Goal: Book appointment/travel/reservation

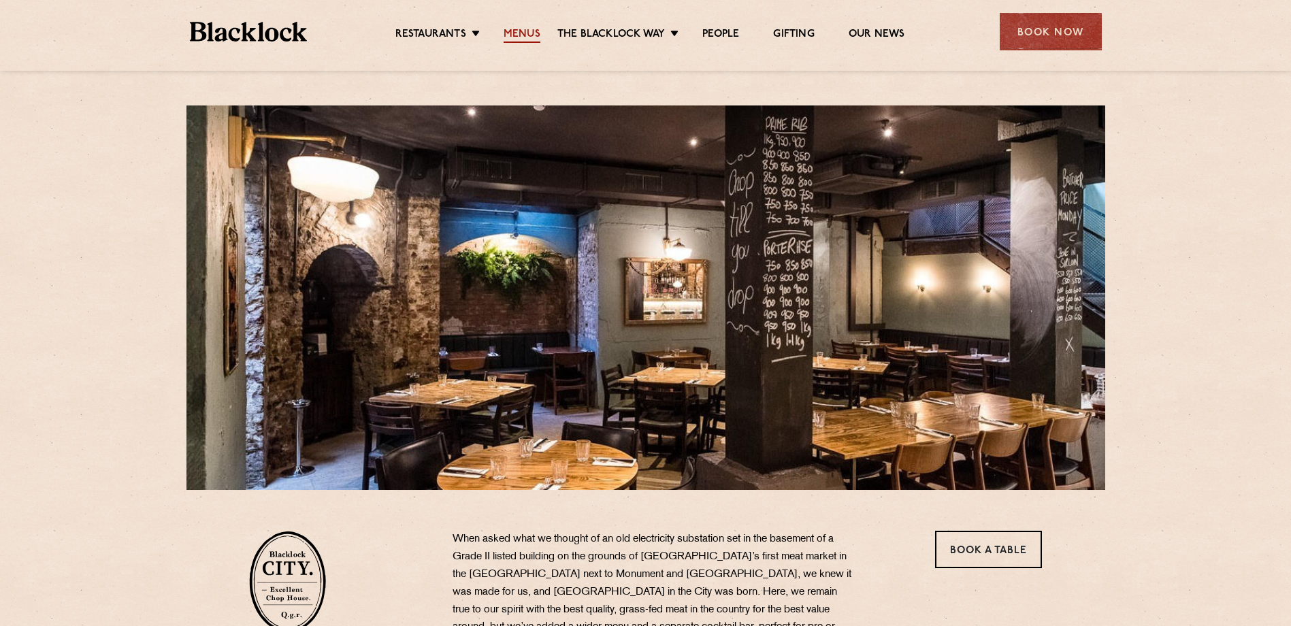
click at [531, 36] on link "Menus" at bounding box center [522, 35] width 37 height 15
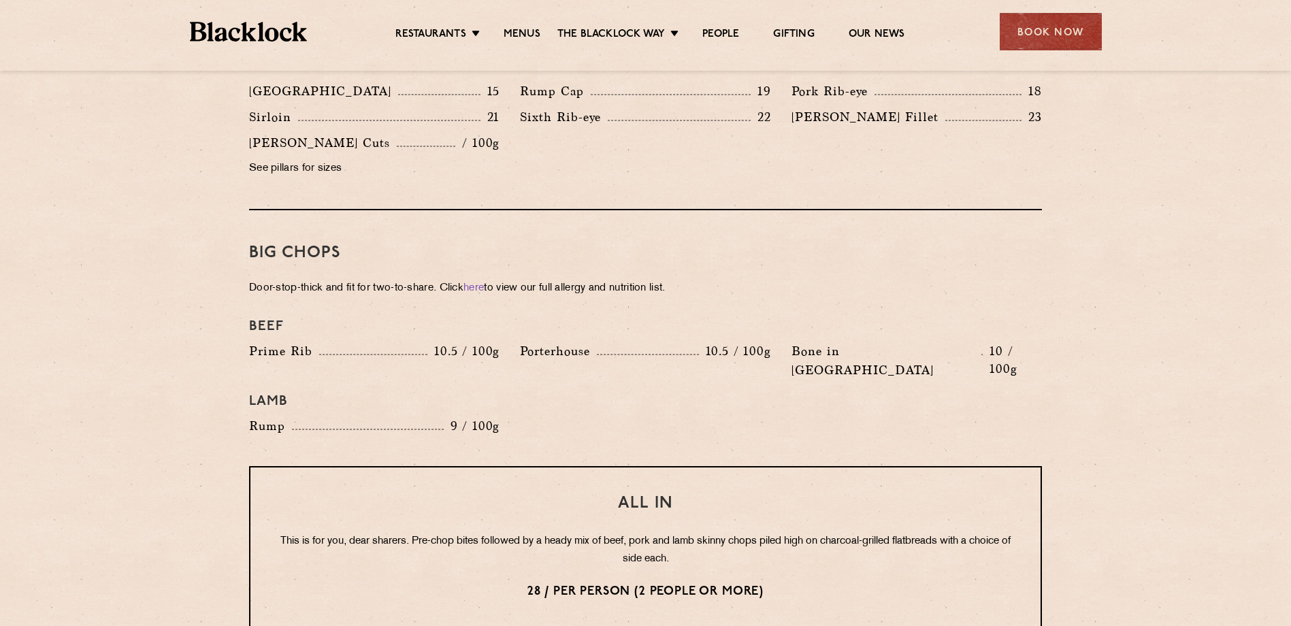
scroll to position [1361, 0]
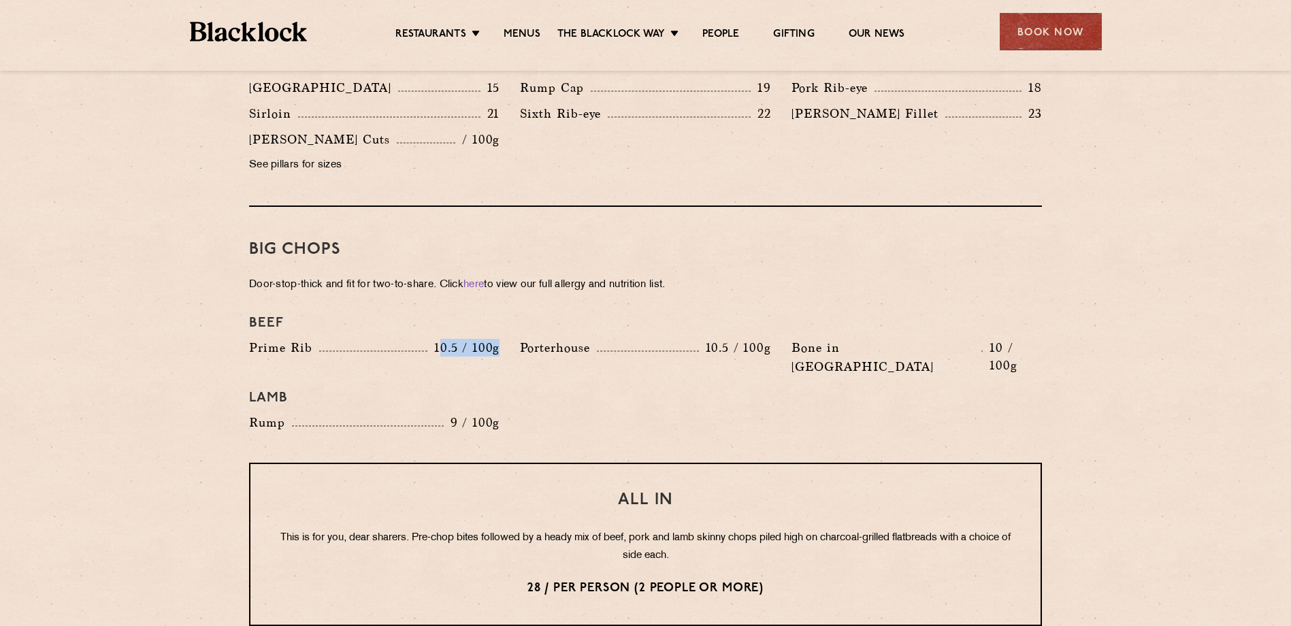
drag, startPoint x: 440, startPoint y: 327, endPoint x: 502, endPoint y: 327, distance: 61.2
click at [502, 338] on div "Prime Rib 10.5 / 100g" at bounding box center [374, 360] width 271 height 45
drag, startPoint x: 502, startPoint y: 327, endPoint x: 712, endPoint y: 374, distance: 215.6
click at [712, 383] on div "Lamb" at bounding box center [645, 398] width 813 height 30
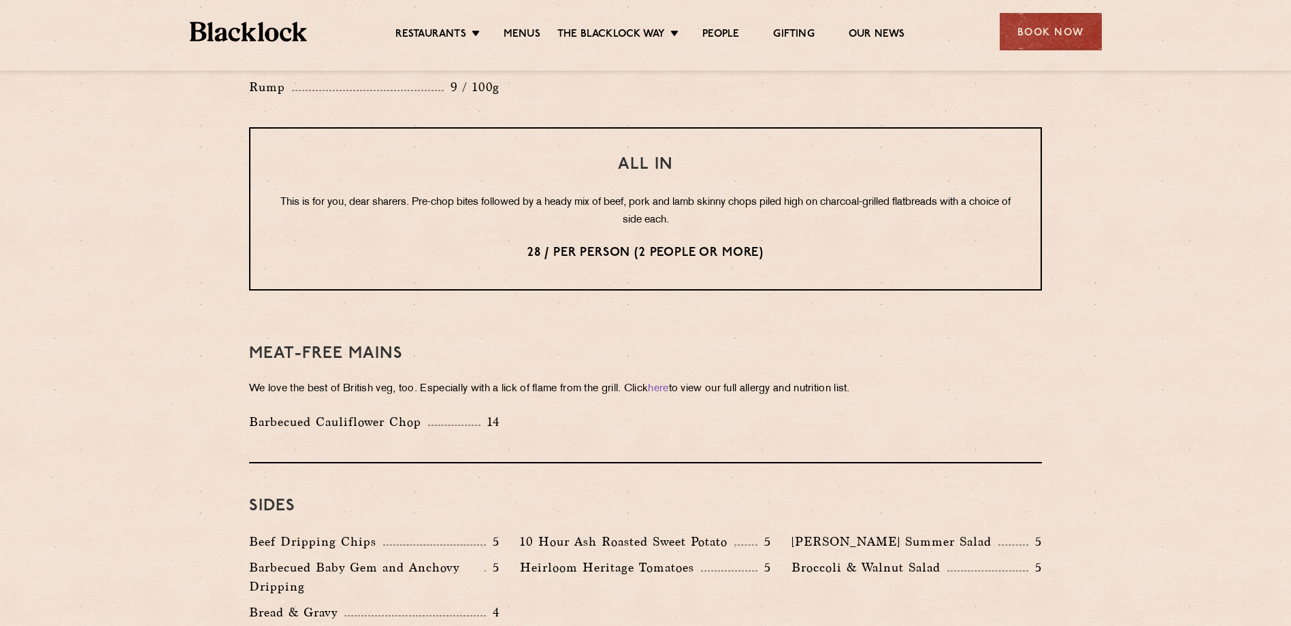
scroll to position [1497, 0]
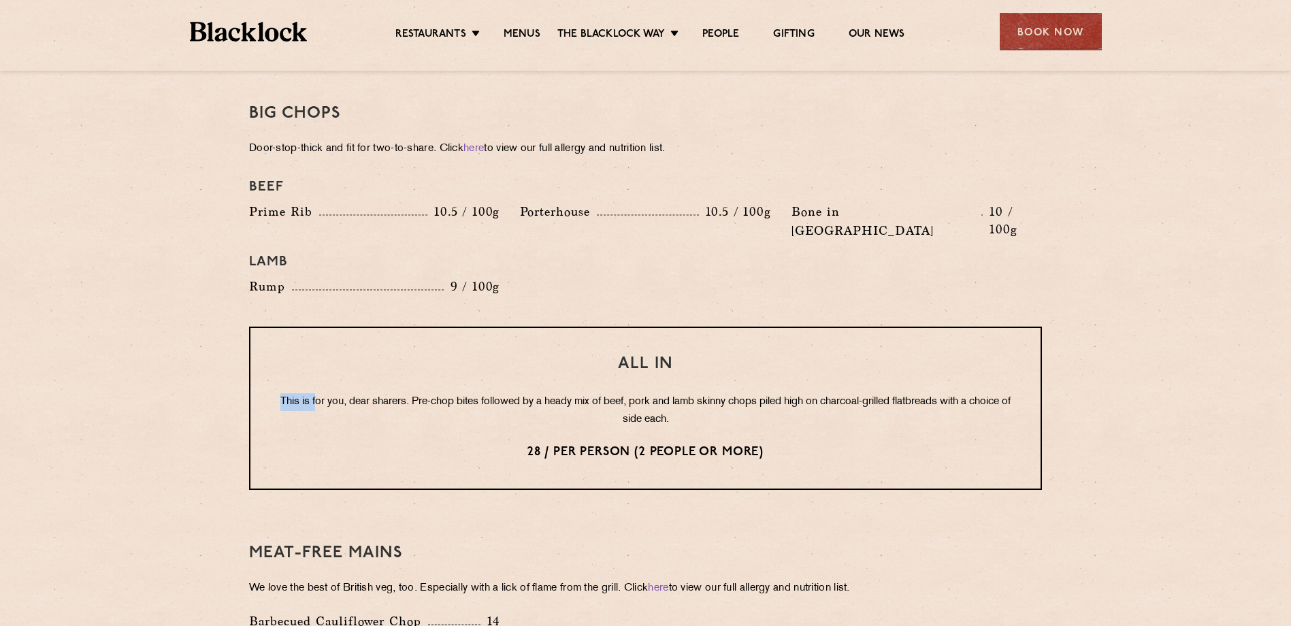
drag, startPoint x: 297, startPoint y: 360, endPoint x: 329, endPoint y: 363, distance: 32.2
click at [329, 393] on p "This is for you, dear sharers. Pre-chop bites followed by a heady mix of beef, …" at bounding box center [646, 410] width 736 height 35
click at [468, 510] on div "Meat-Free mains We love the best of British veg, too. Especially with a lick of…" at bounding box center [645, 586] width 793 height 152
click at [732, 470] on div "Pre Chop Bites [PERSON_NAME] Potted Meats & Kimchi 2 Egg & Anchovy 2 Cheese & P…" at bounding box center [645, 167] width 827 height 1958
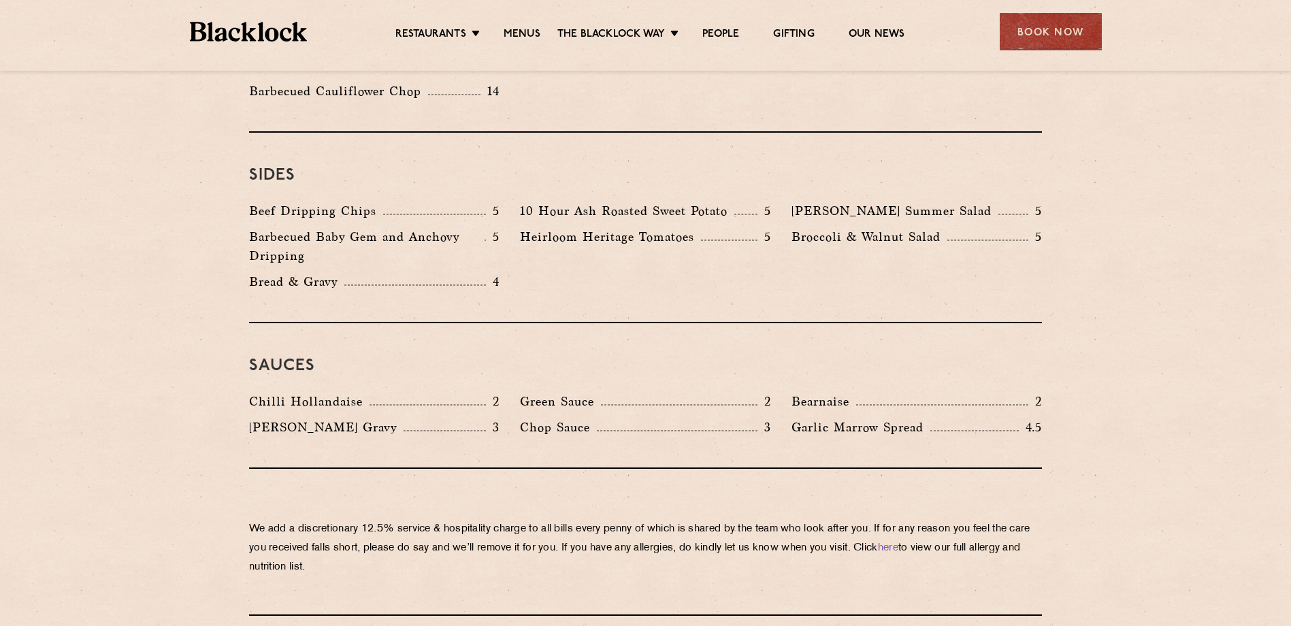
scroll to position [2041, 0]
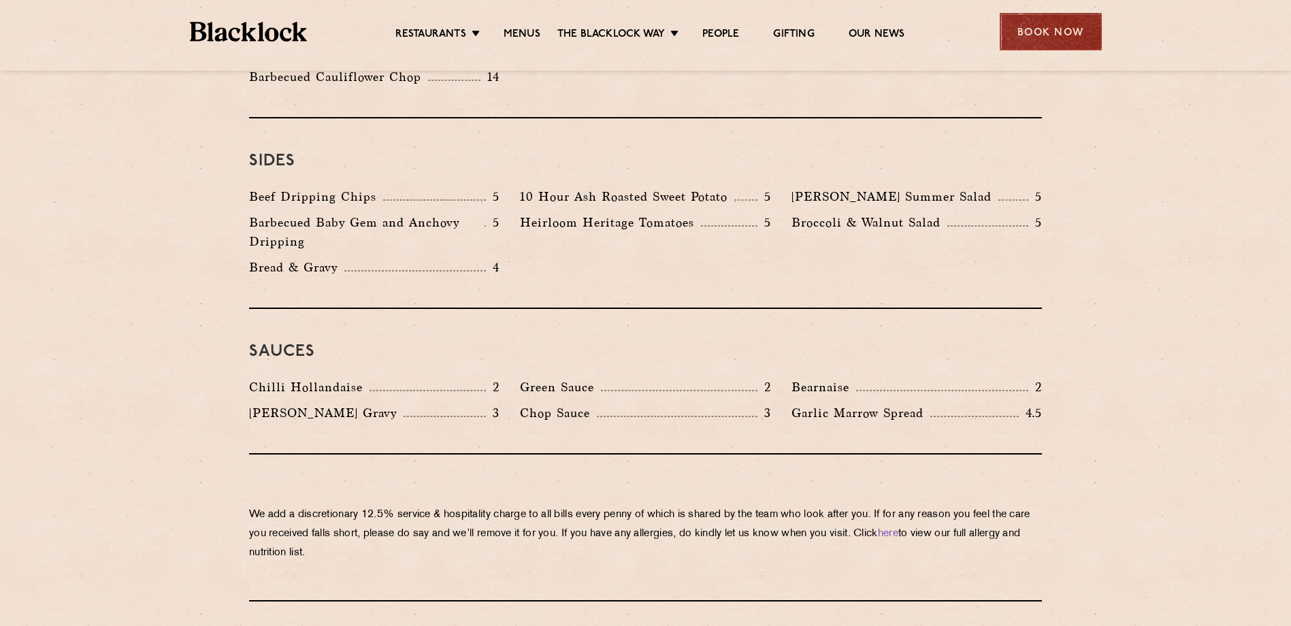
click at [1074, 30] on div "Book Now" at bounding box center [1051, 31] width 102 height 37
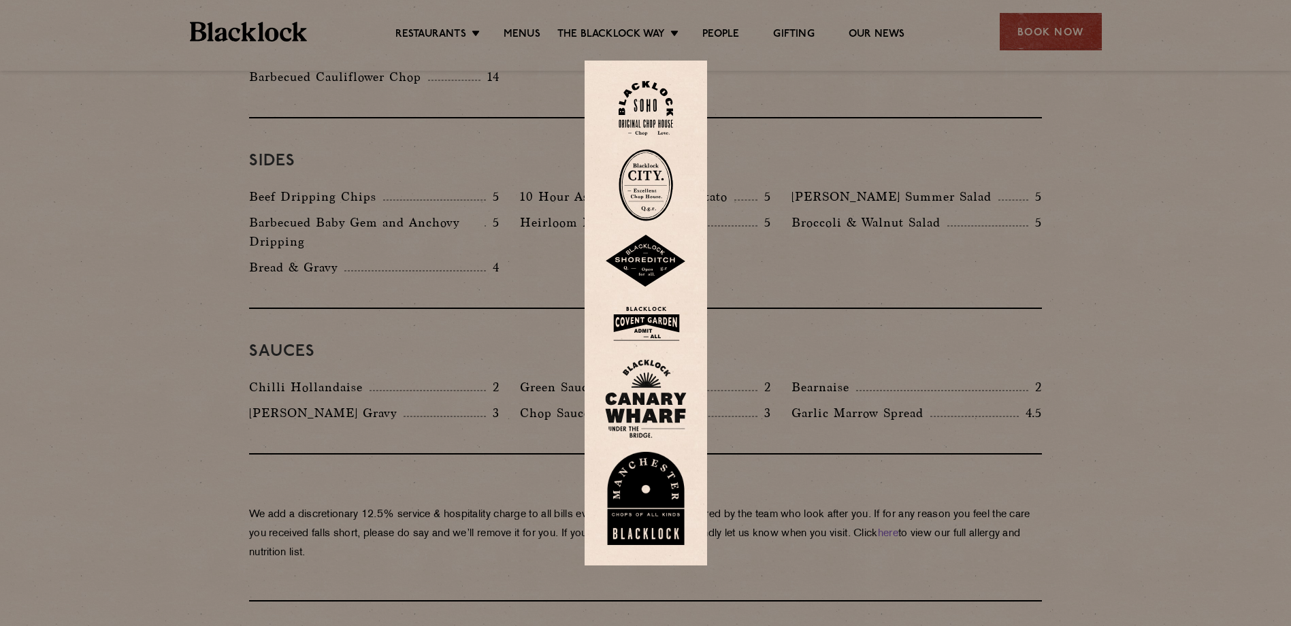
click at [670, 185] on img at bounding box center [646, 185] width 54 height 72
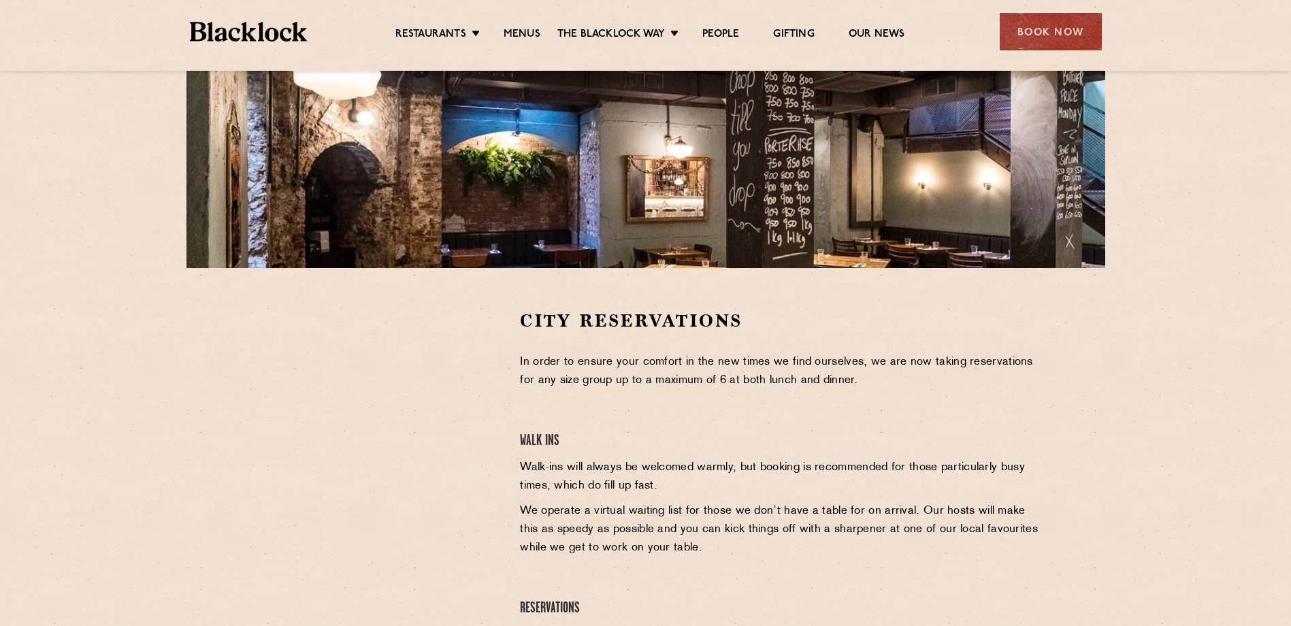
scroll to position [272, 0]
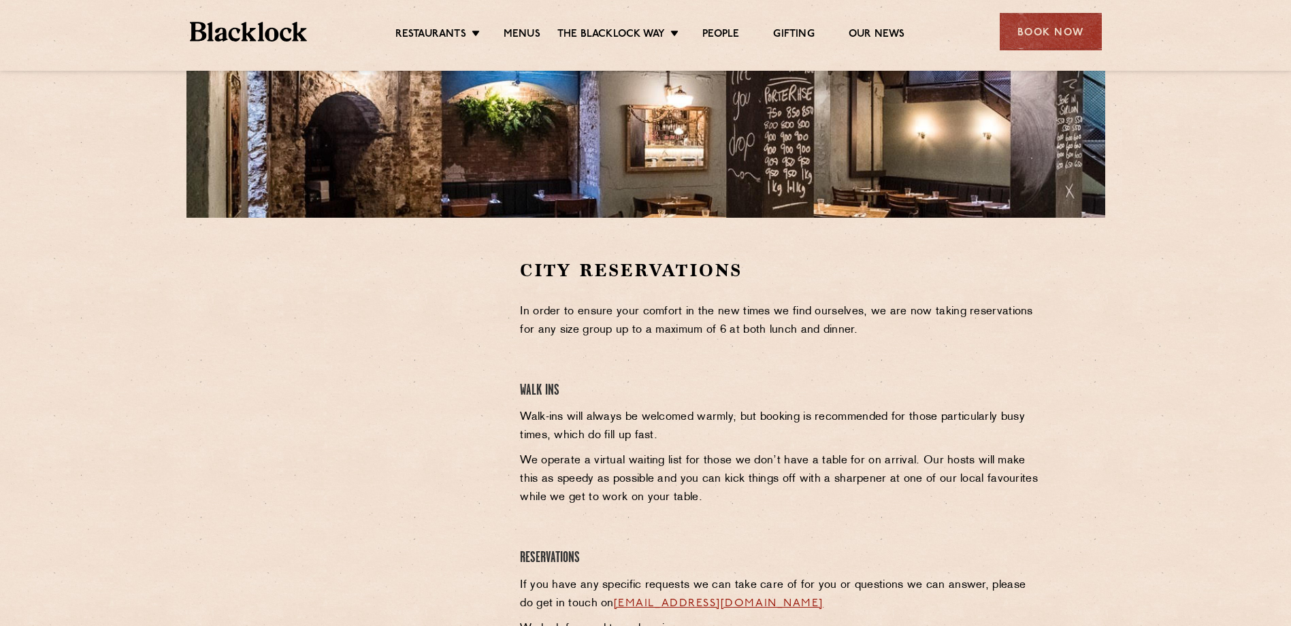
click at [182, 366] on section "City Reservations In order to ensure your comfort in the new times we find ours…" at bounding box center [645, 464] width 1291 height 493
